Goal: Task Accomplishment & Management: Manage account settings

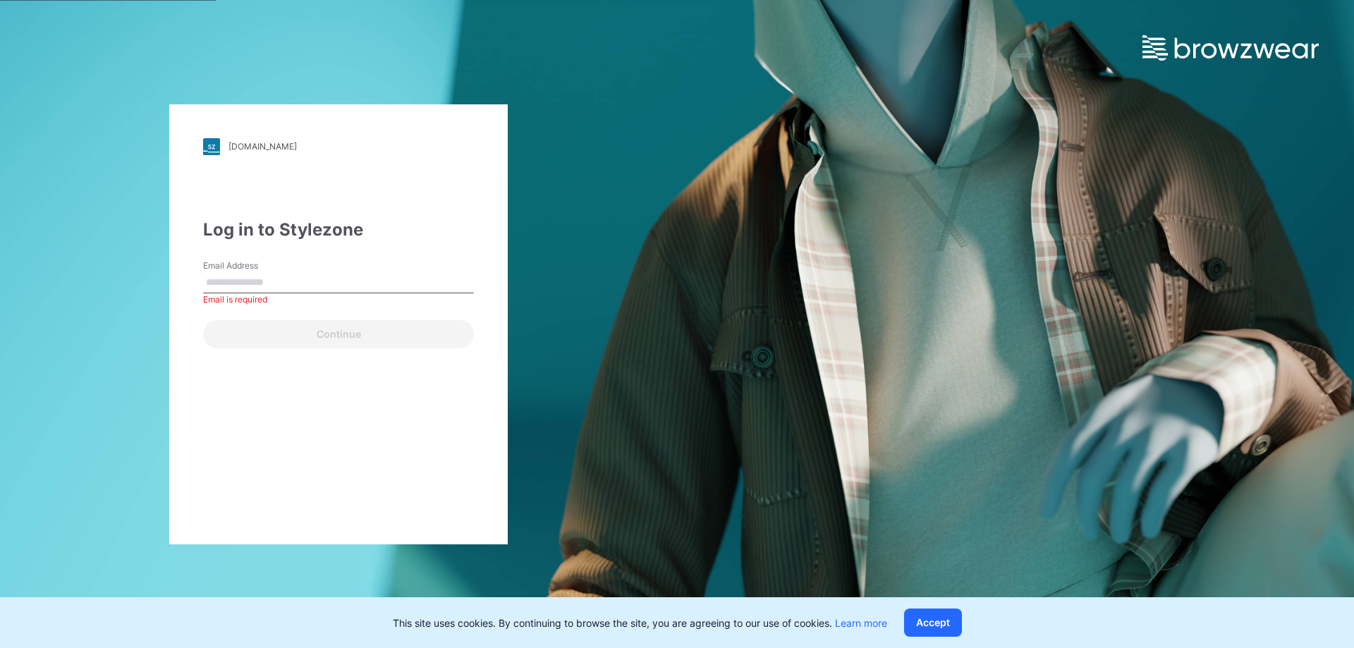
drag, startPoint x: 781, startPoint y: 348, endPoint x: 745, endPoint y: 348, distance: 36.0
click at [781, 348] on div "[DOMAIN_NAME] Loading... Log in to Stylezone Email Address Email is required Co…" at bounding box center [677, 324] width 1354 height 648
click at [279, 284] on input "Email Address" at bounding box center [338, 282] width 271 height 21
type input "**********"
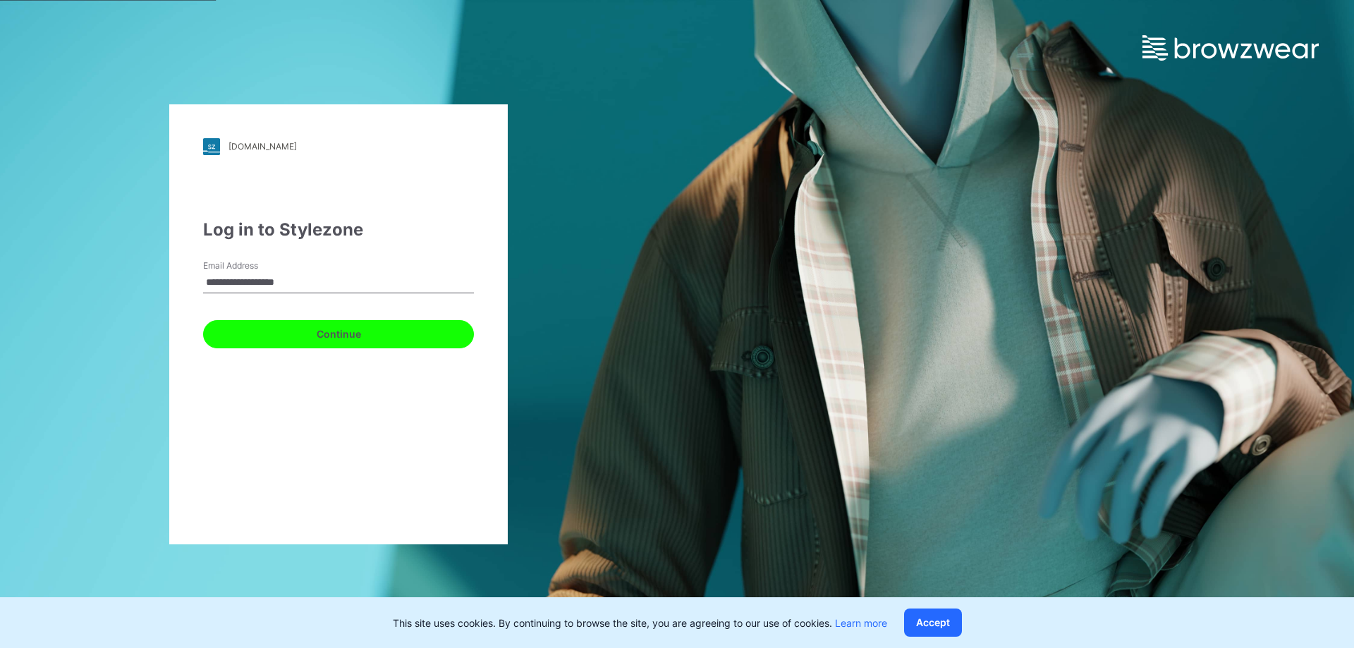
click at [267, 331] on button "Continue" at bounding box center [338, 334] width 271 height 28
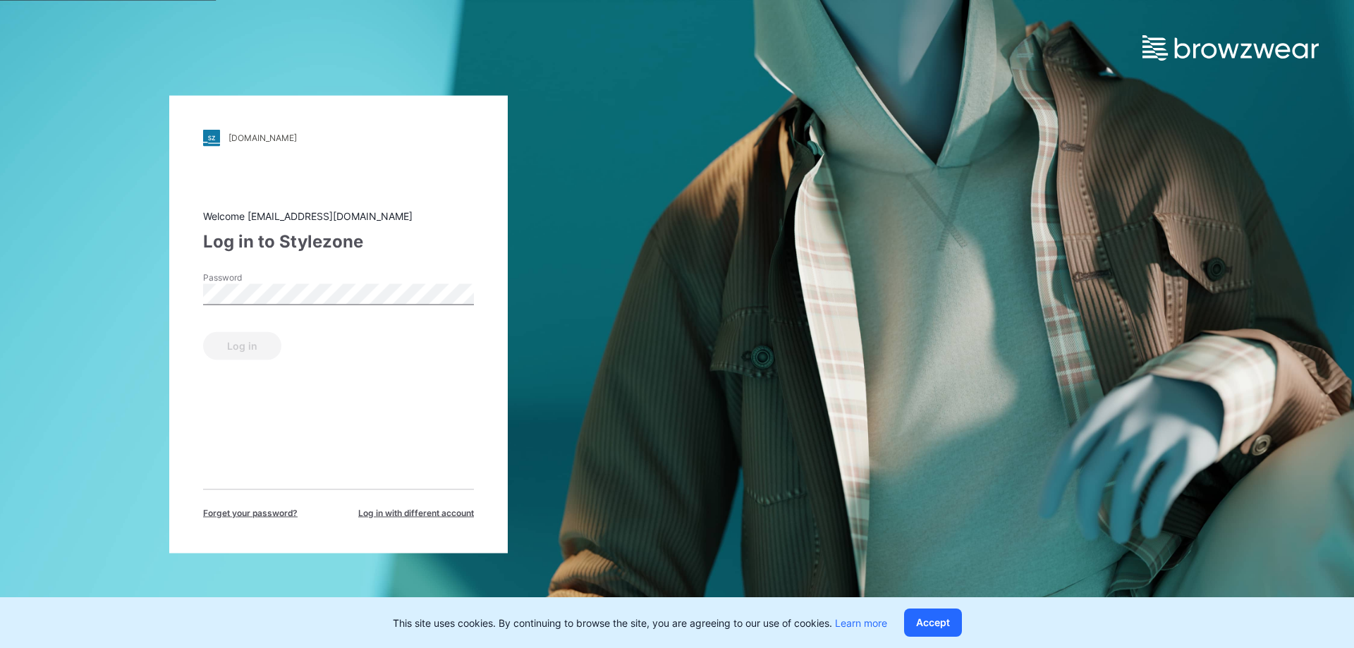
click at [270, 283] on label "Password" at bounding box center [252, 277] width 99 height 13
click at [260, 342] on button "Log in" at bounding box center [242, 345] width 78 height 28
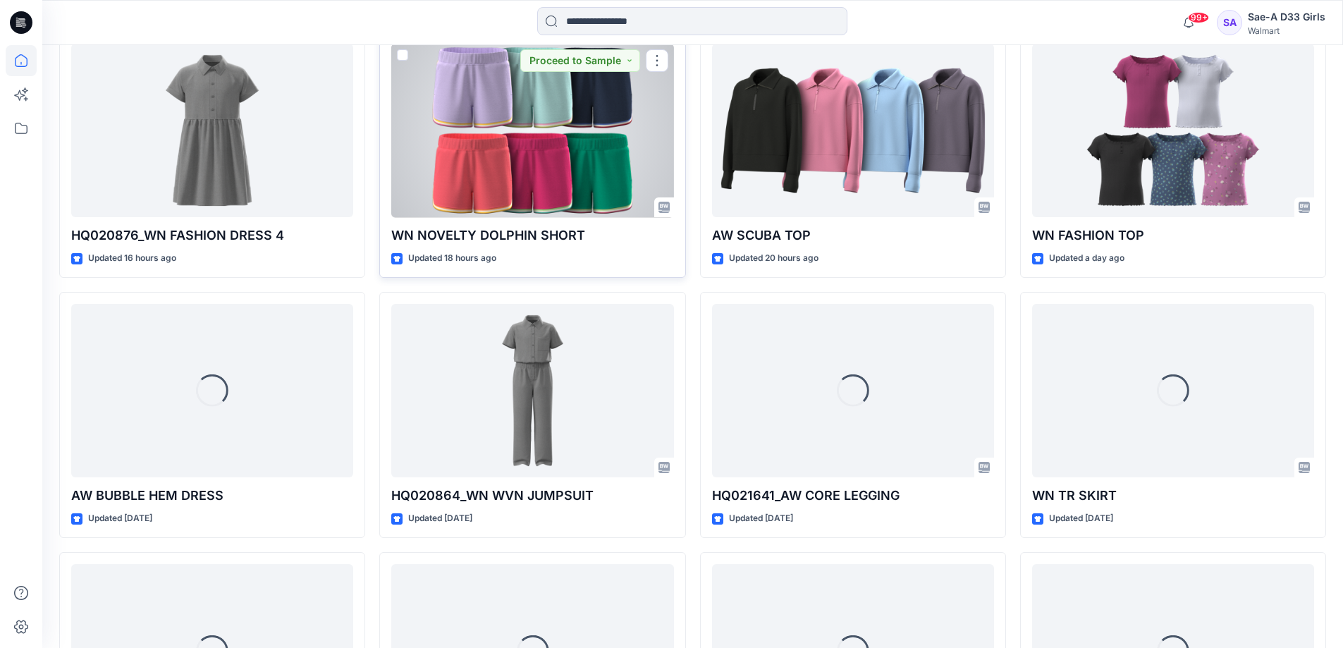
scroll to position [1055, 0]
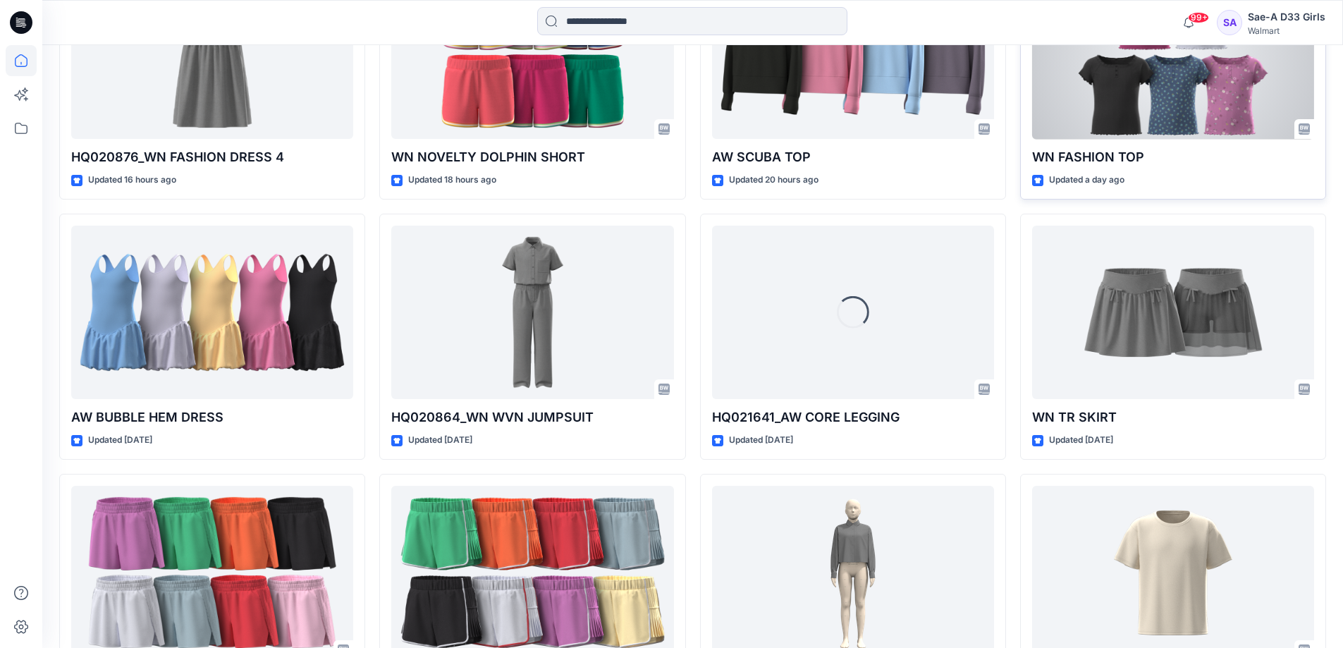
click at [1174, 140] on div at bounding box center [1173, 52] width 282 height 174
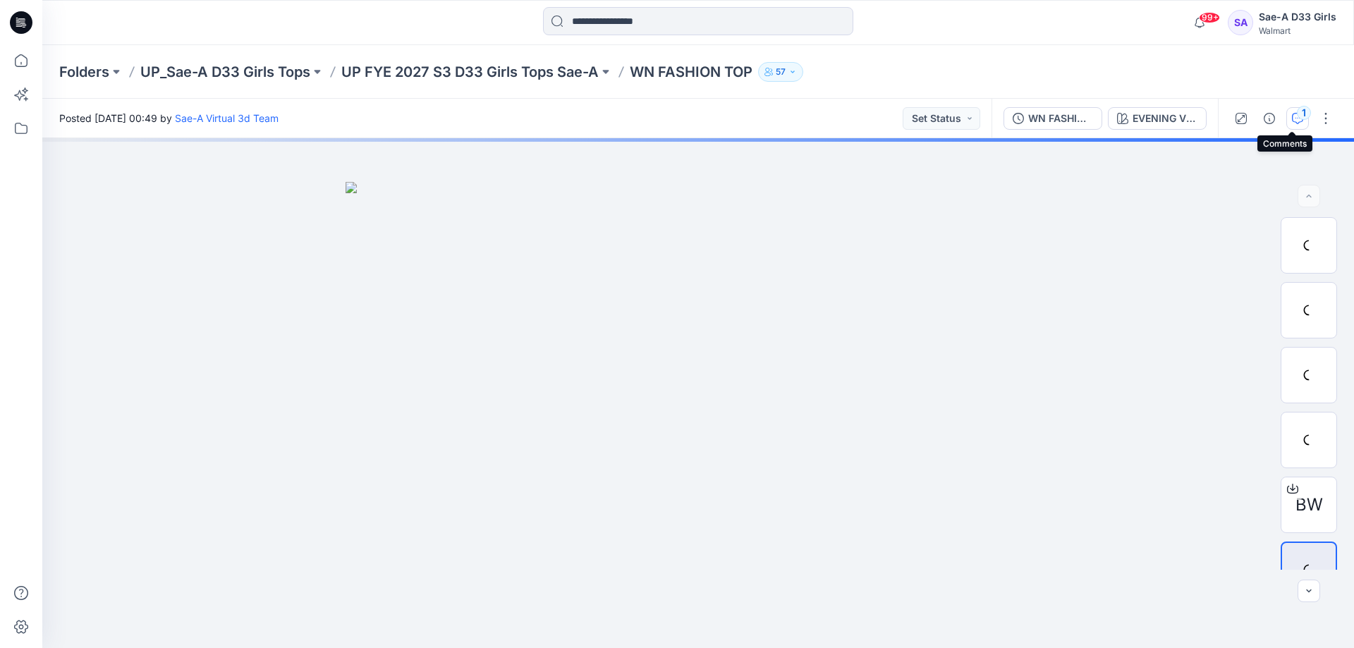
click at [1292, 116] on icon "button" at bounding box center [1297, 118] width 11 height 11
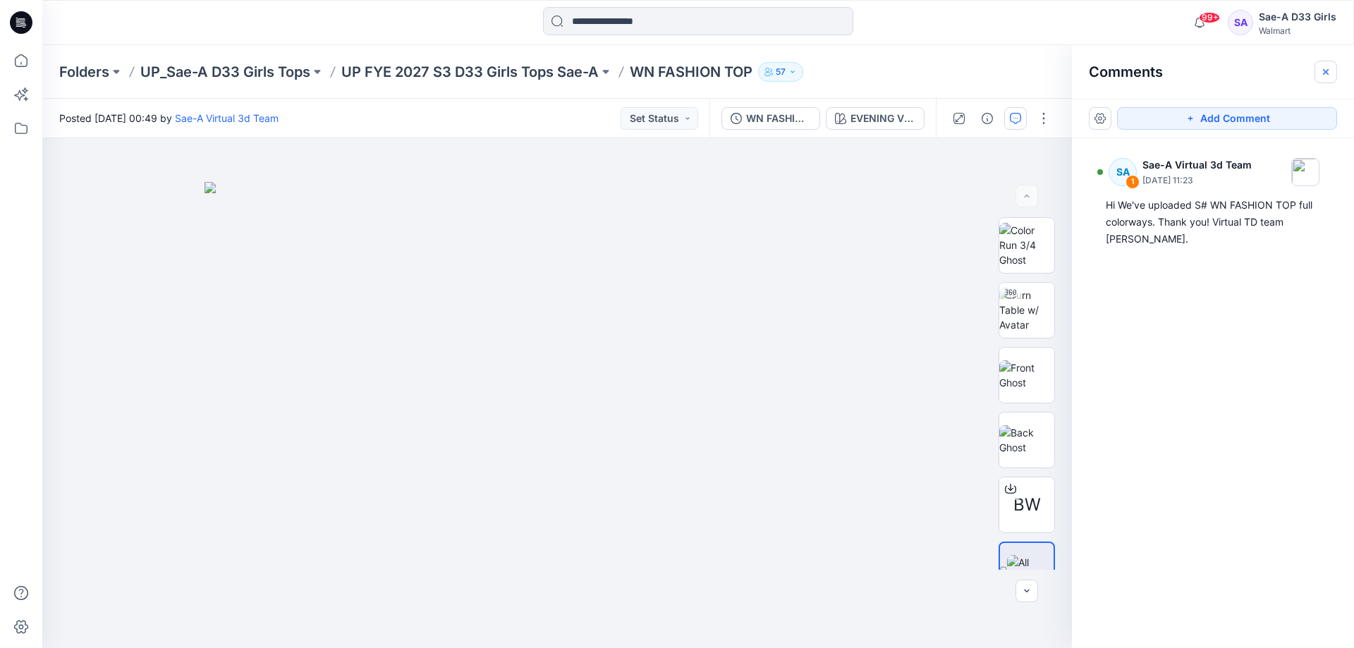
click at [1325, 70] on icon "button" at bounding box center [1325, 71] width 11 height 11
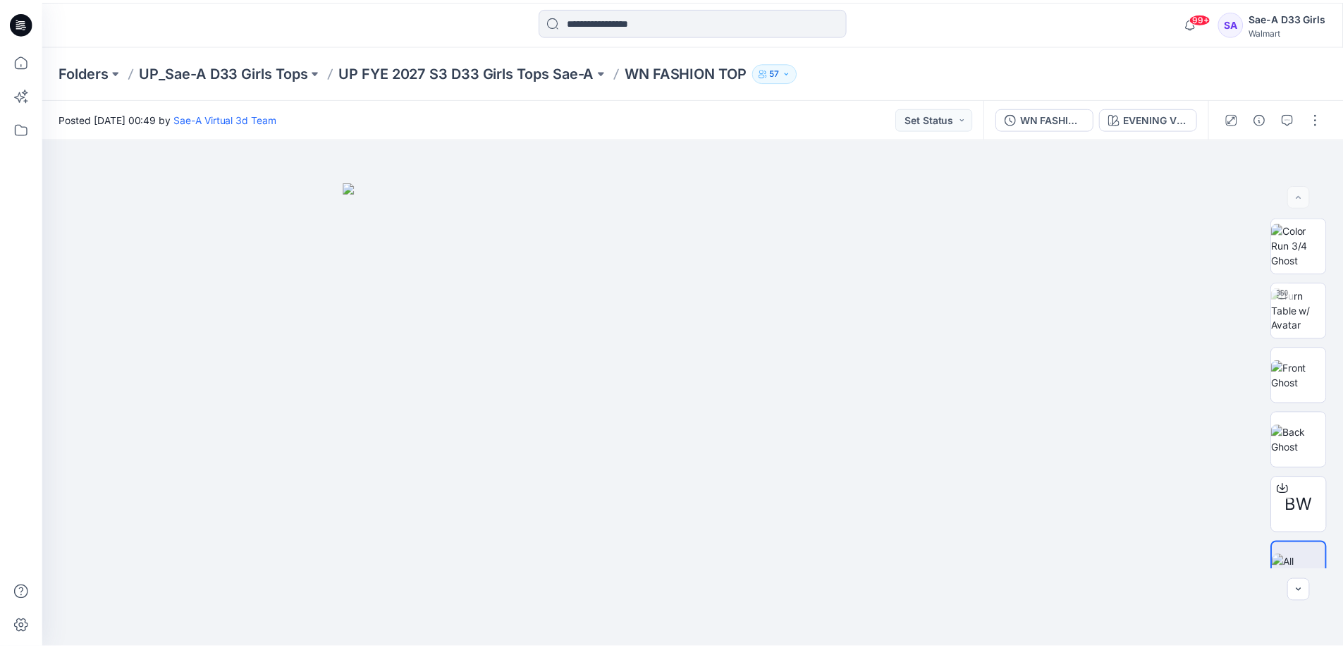
scroll to position [1055, 0]
